Goal: Information Seeking & Learning: Learn about a topic

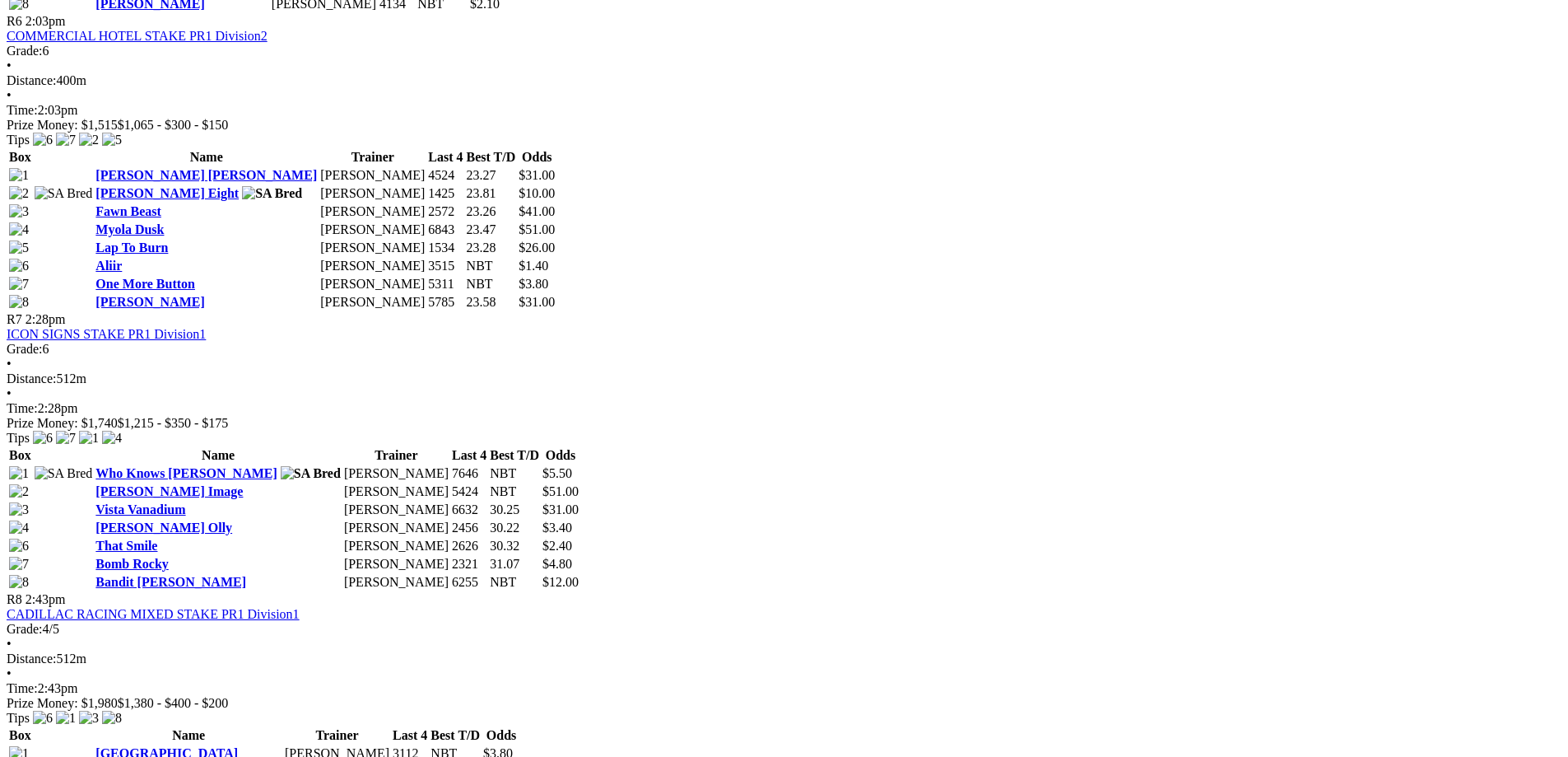
scroll to position [2224, 0]
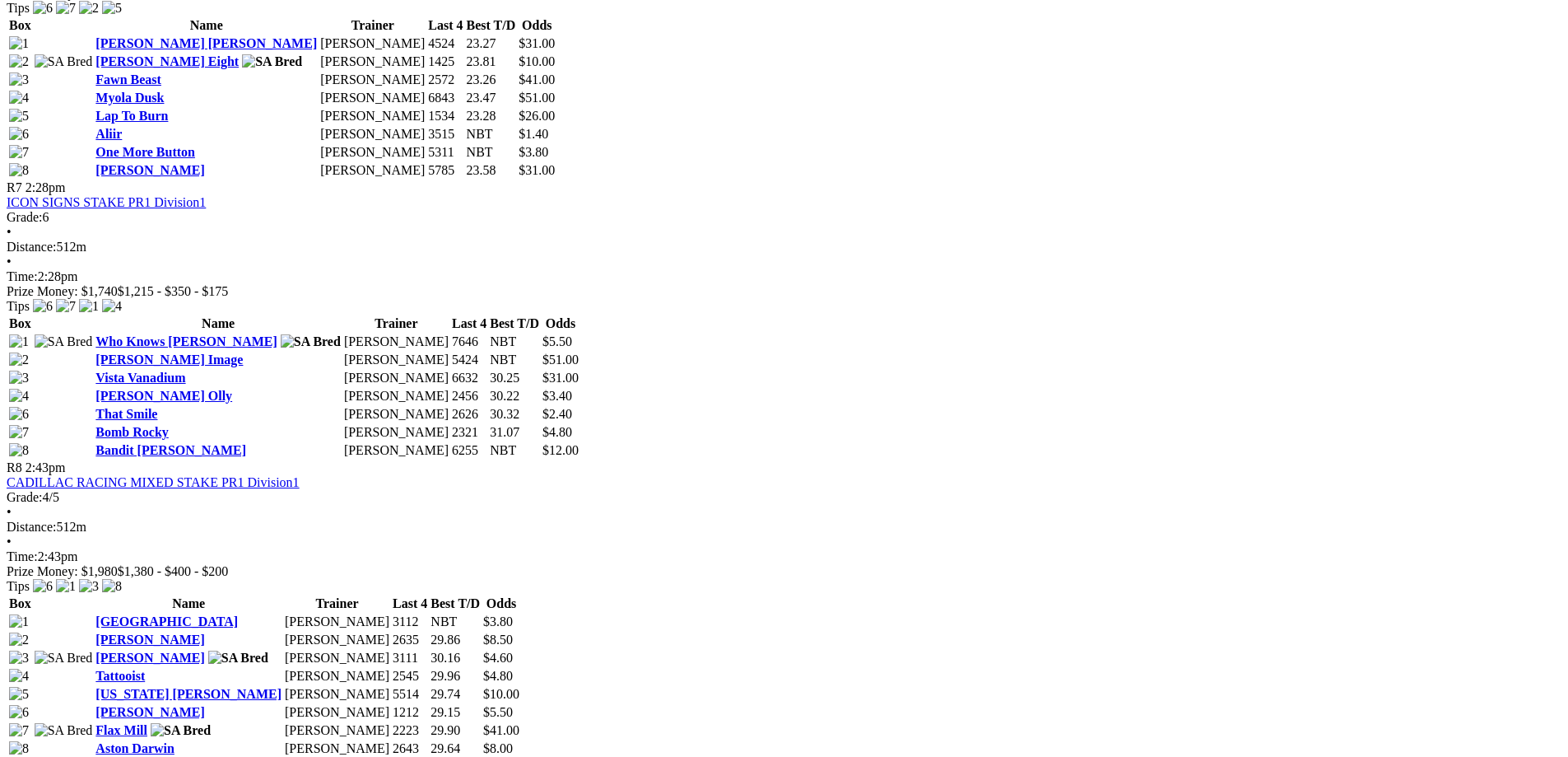
scroll to position [2389, 0]
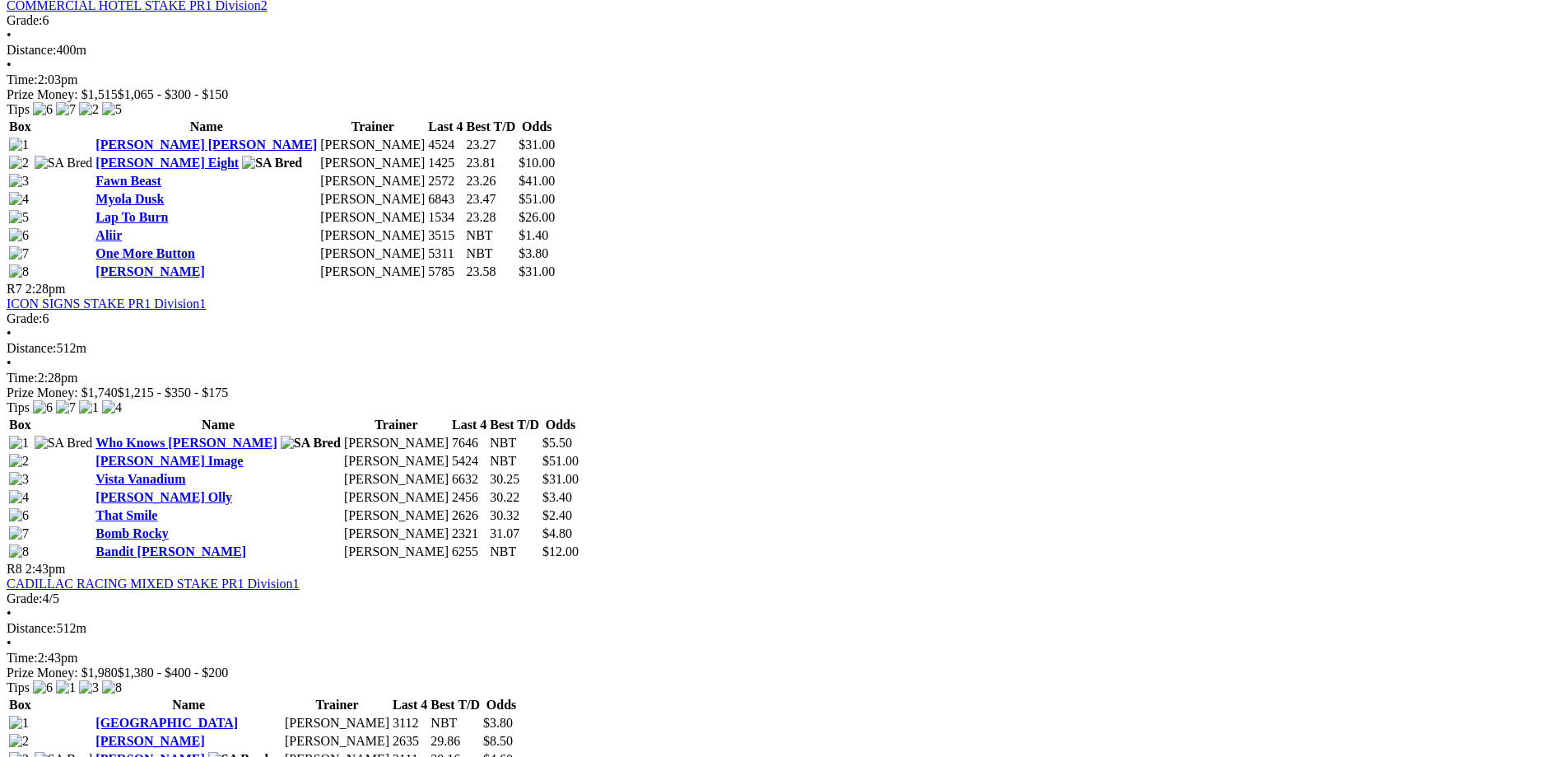
scroll to position [2470, 0]
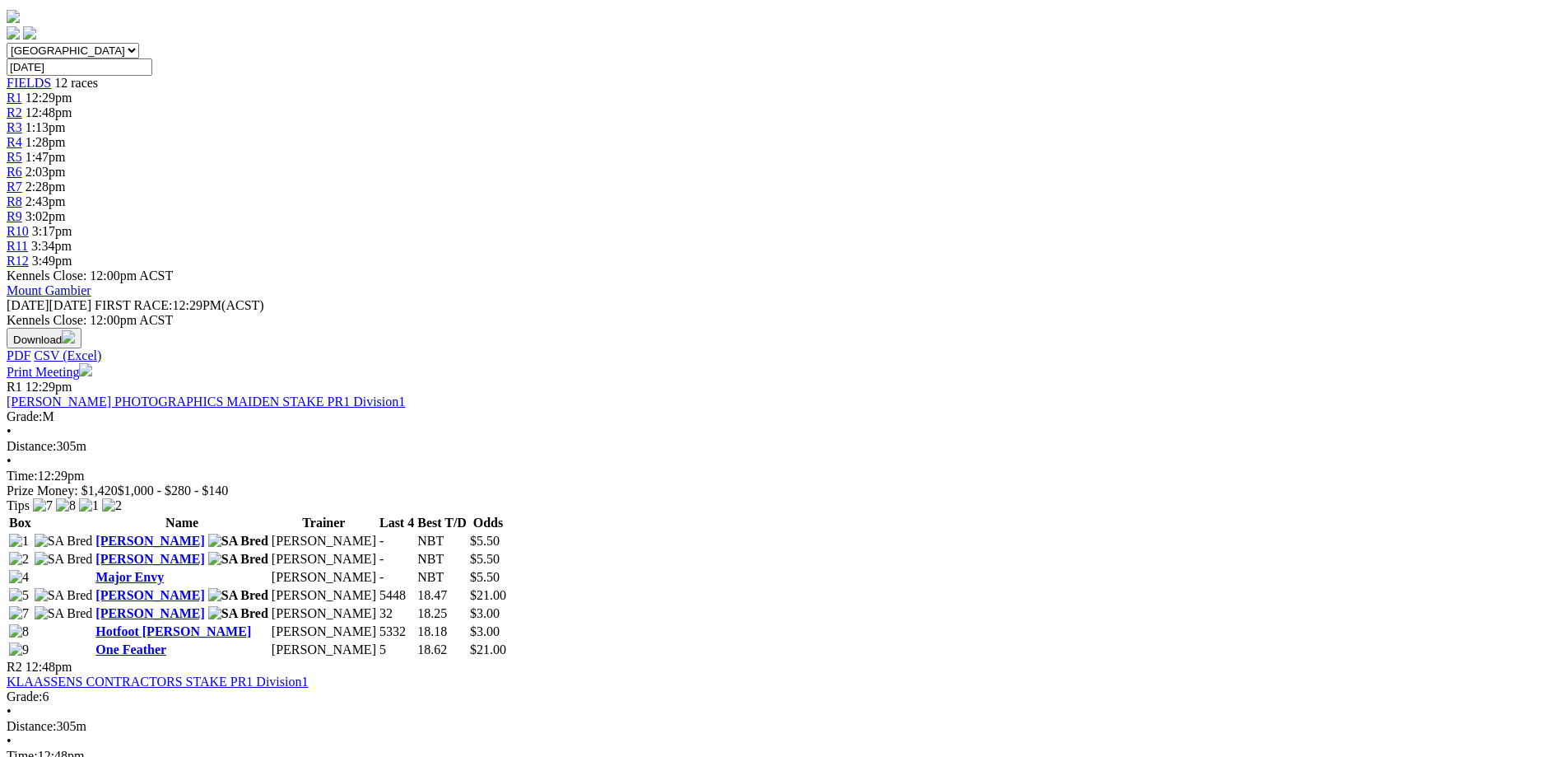
scroll to position [165, 0]
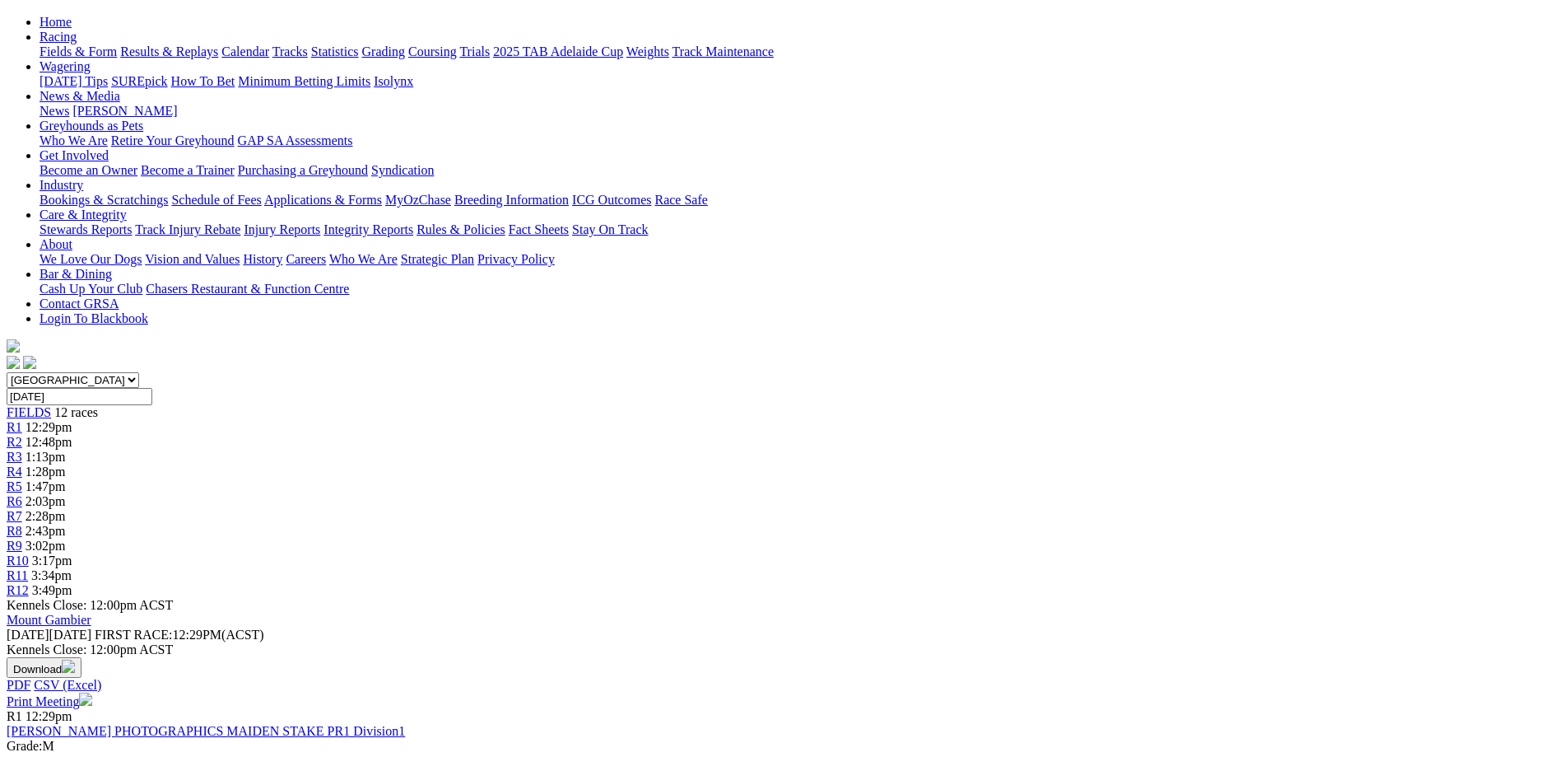
click at [1197, 568] on div "R11 3:34pm" at bounding box center [784, 576] width 1555 height 15
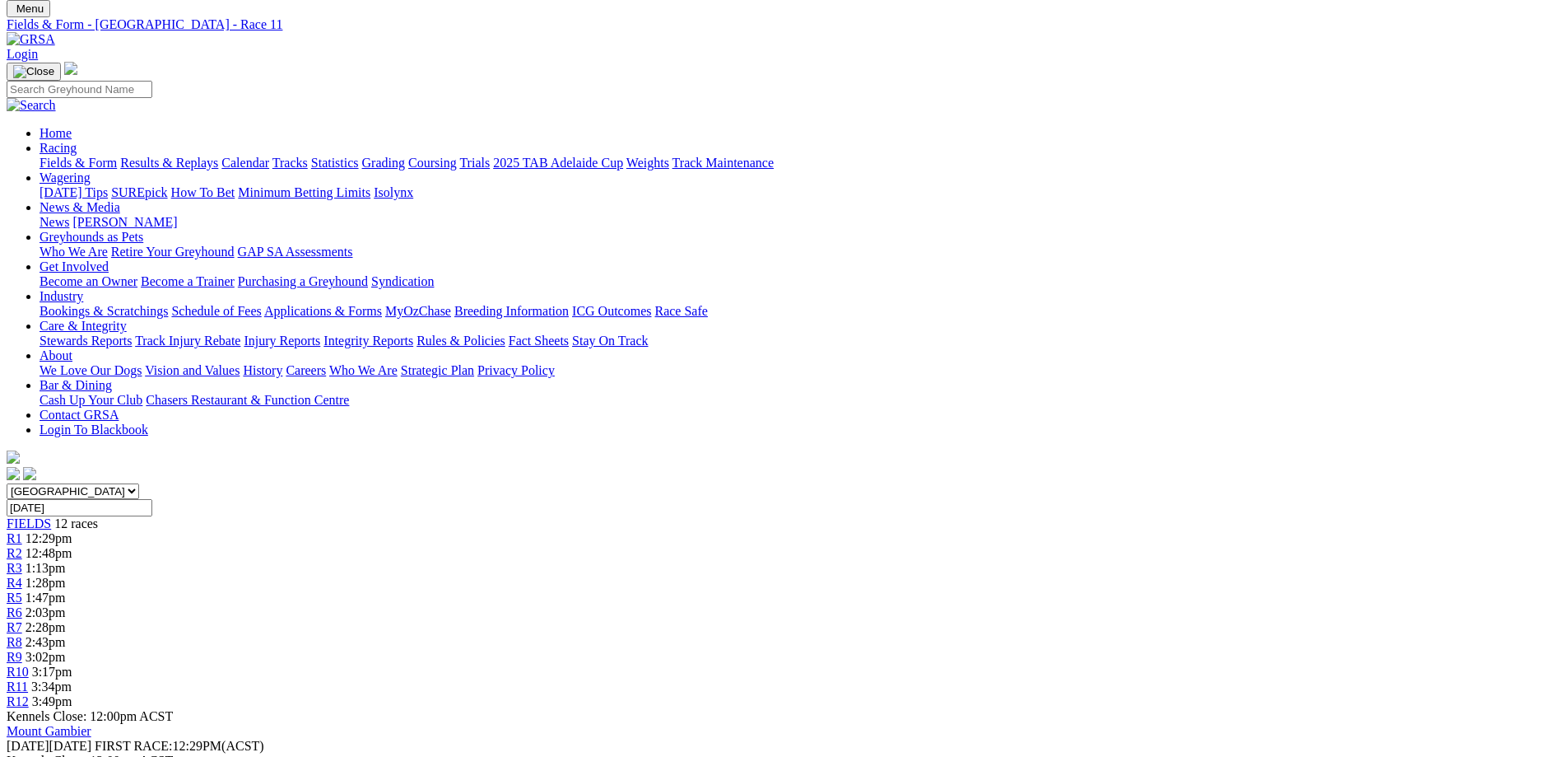
scroll to position [83, 0]
